Goal: Use online tool/utility: Utilize a website feature to perform a specific function

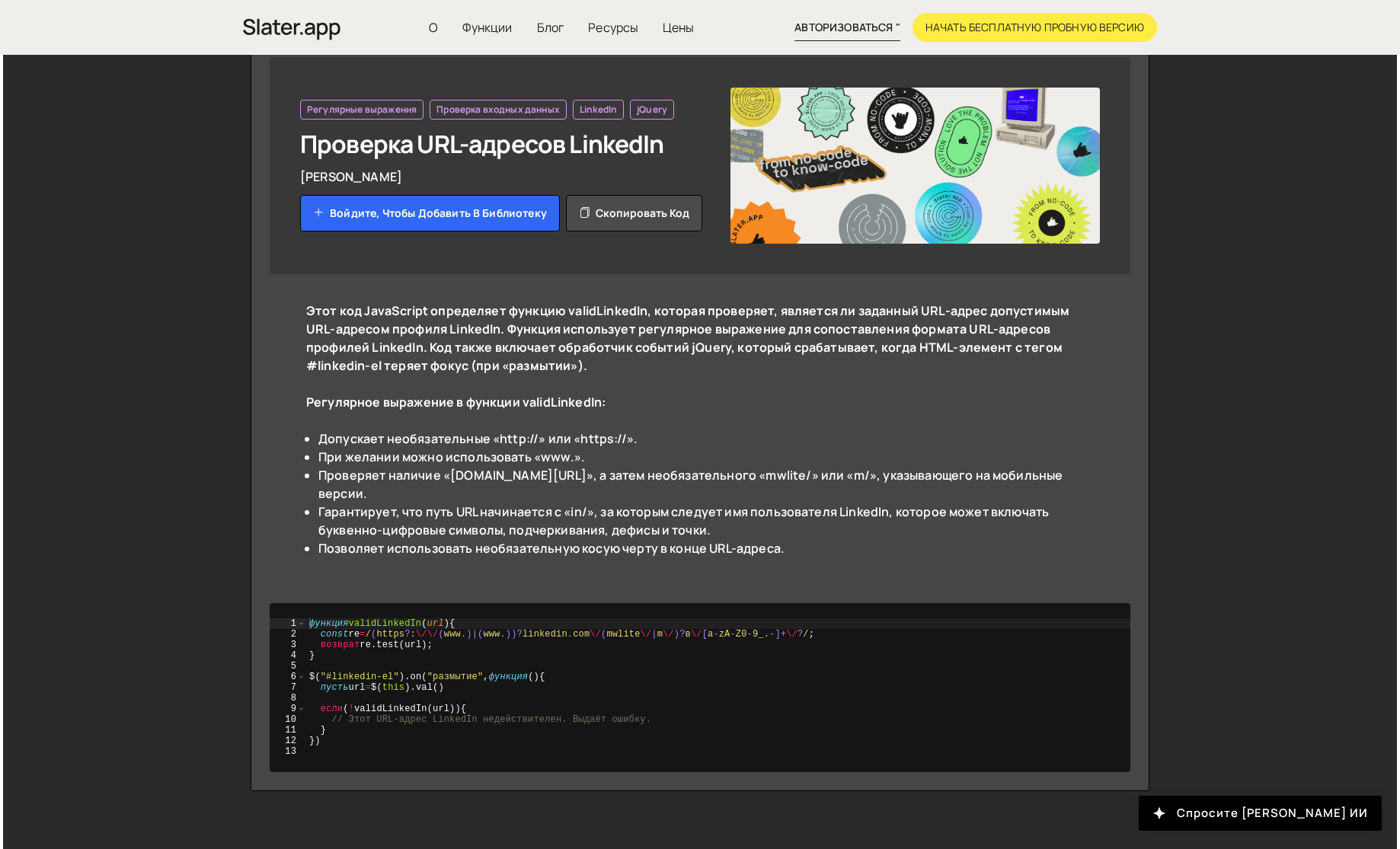
scroll to position [123, 0]
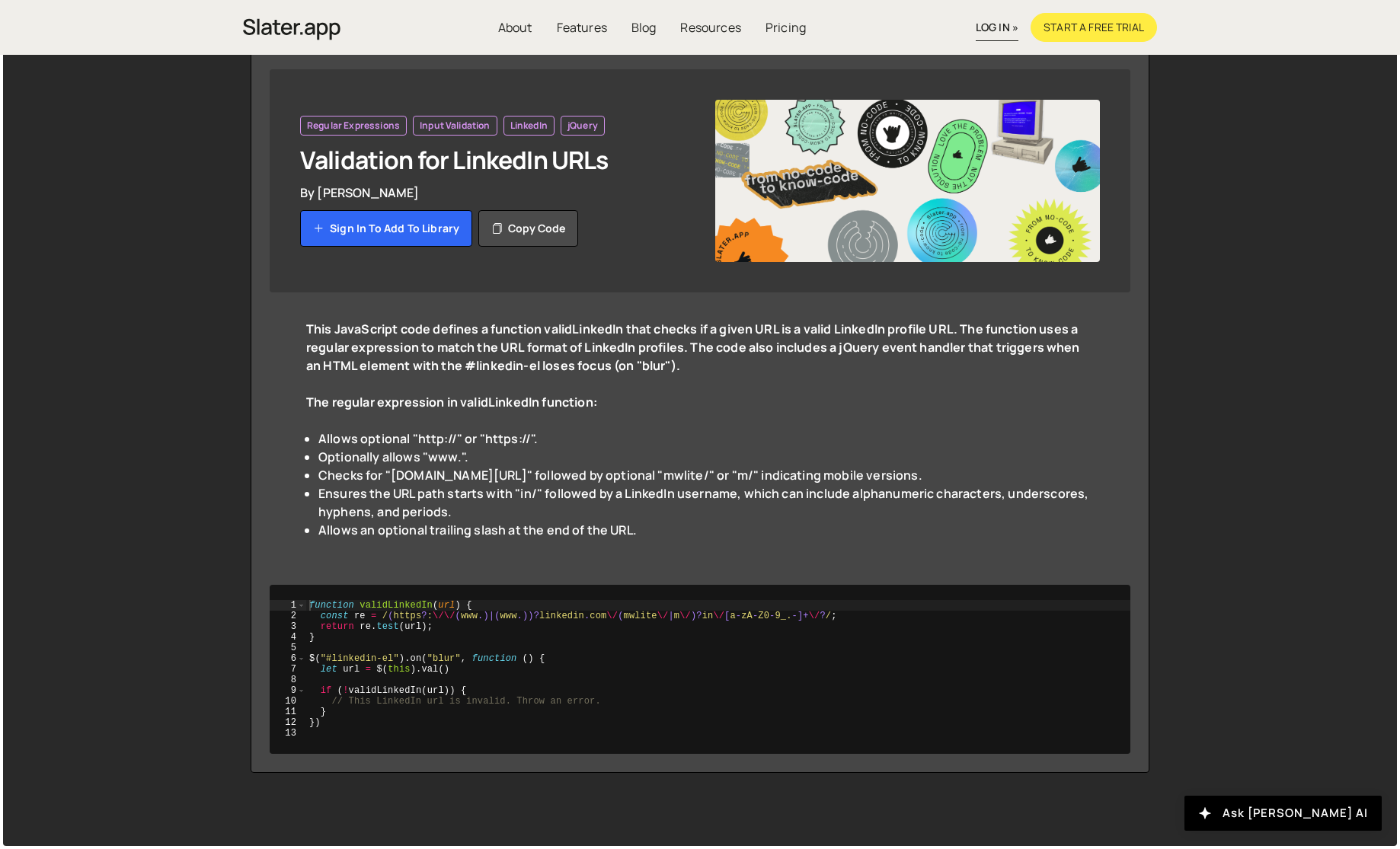
type textarea "const re = /(https?:\/\/(www.)|(www.))?[DOMAIN_NAME]\/(mwlite\/|m\/)?in\/[a-zA-…"
click at [628, 618] on div "function validLinkedIn ( url ) { const re = / ( https ? : \/\/ ( www .) | ( www…" at bounding box center [718, 681] width 824 height 160
click at [639, 620] on div "function validLinkedIn ( url ) { const re = / ( https ? : \/\/ ( www .) | ( www…" at bounding box center [718, 670] width 824 height 139
click at [639, 620] on div "function validLinkedIn ( url ) { const re = / ( https ? : \/\/ ( www .) | ( www…" at bounding box center [718, 681] width 824 height 160
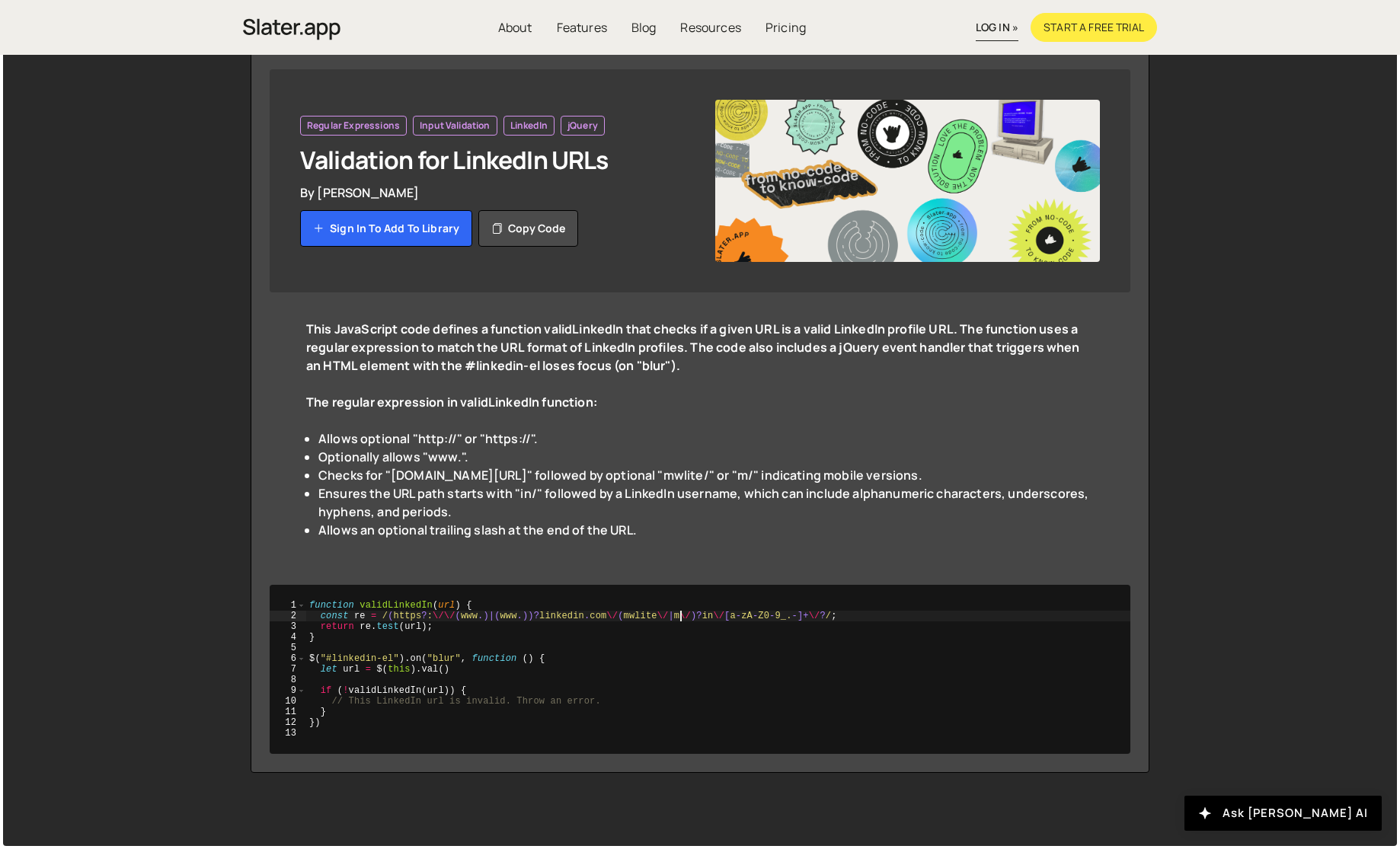
click at [679, 611] on div "function validLinkedIn ( url ) { const re = / ( https ? : \/\/ ( www .) | ( www…" at bounding box center [718, 681] width 824 height 160
click at [706, 614] on div "function validLinkedIn ( url ) { const re = / ( https ? : \/\/ ( www .) | ( www…" at bounding box center [718, 681] width 824 height 160
click at [712, 617] on div "function validLinkedIn ( url ) { const re = / ( https ? : \/\/ ( www .) | ( www…" at bounding box center [718, 670] width 824 height 139
click at [712, 617] on div "function validLinkedIn ( url ) { const re = / ( https ? : \/\/ ( www .) | ( www…" at bounding box center [718, 681] width 824 height 160
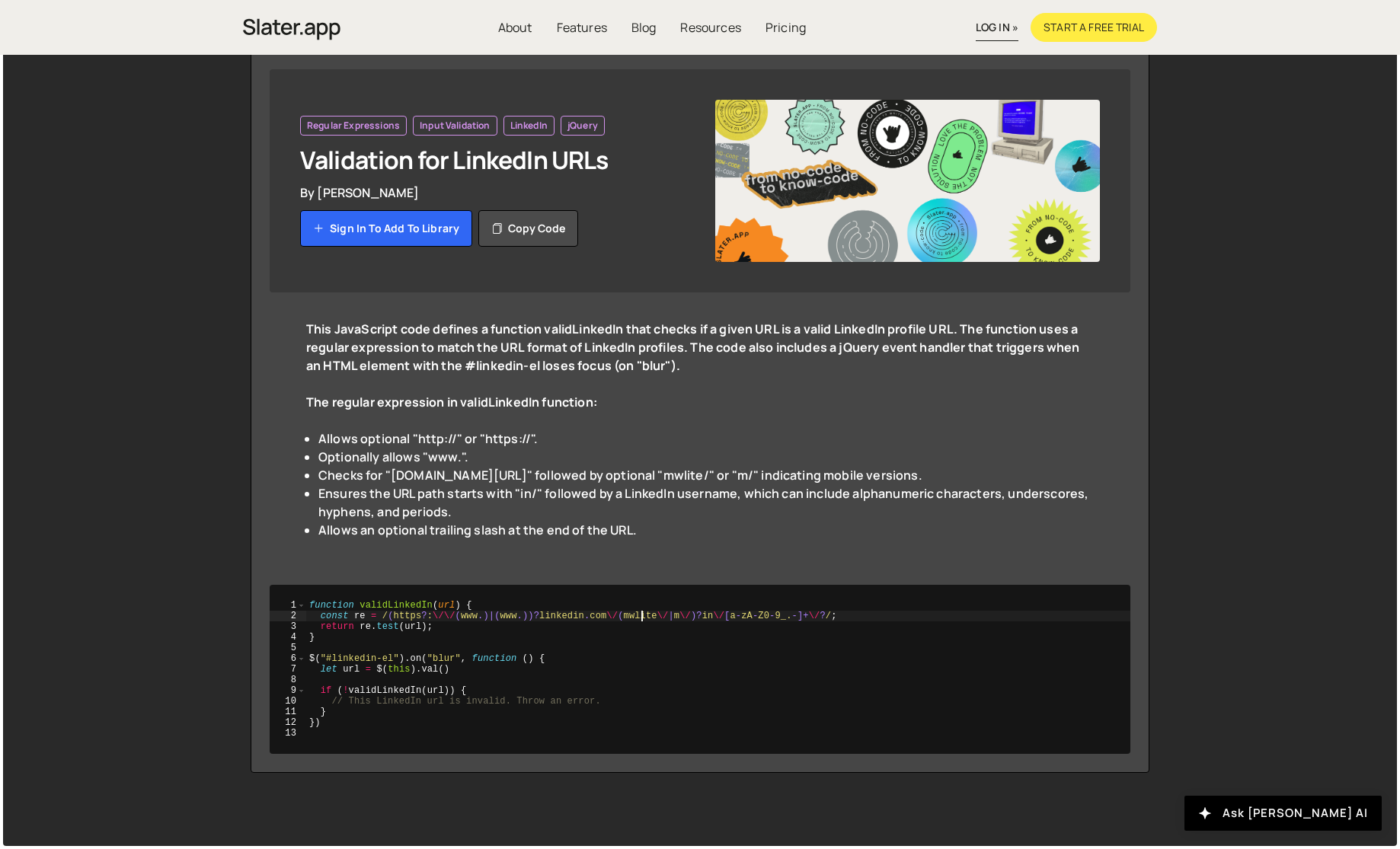
click at [640, 616] on div "function validLinkedIn ( url ) { const re = / ( https ? : \/\/ ( www .) | ( www…" at bounding box center [718, 681] width 824 height 160
click at [673, 617] on div "function validLinkedIn ( url ) { const re = / ( https ? : \/\/ ( www .) | ( www…" at bounding box center [718, 681] width 824 height 160
drag, startPoint x: 389, startPoint y: 614, endPoint x: 828, endPoint y: 610, distance: 439.0
click at [828, 611] on div "function validLinkedIn ( url ) { const re = / ( https ? : \/\/ ( www .) | ( www…" at bounding box center [718, 681] width 824 height 160
